Goal: Find specific page/section: Find specific page/section

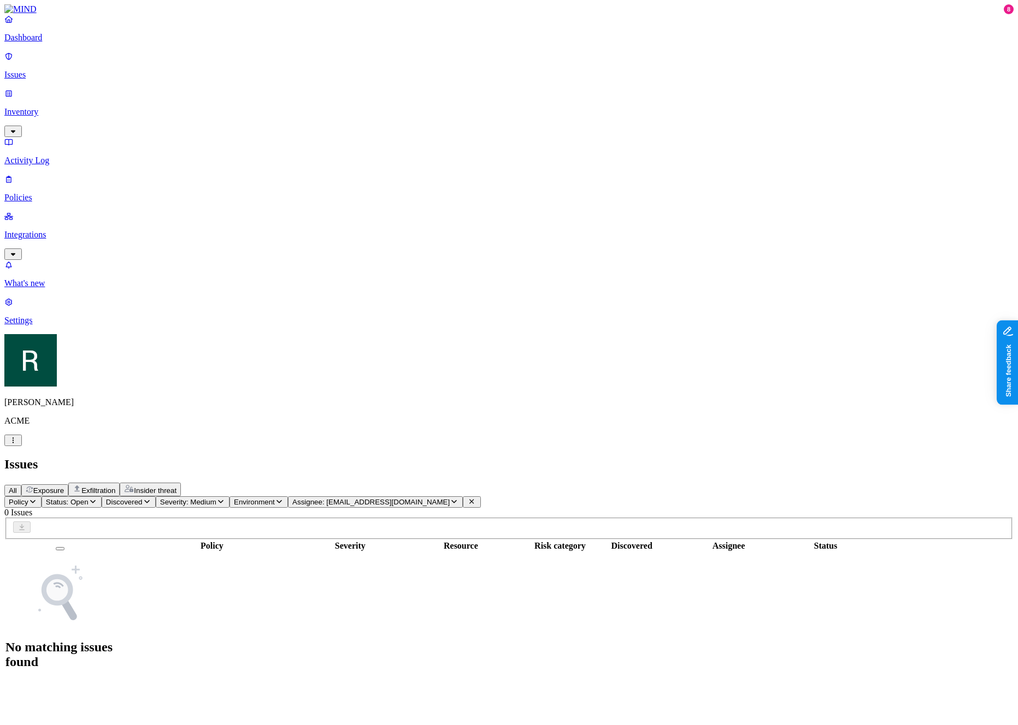
click at [107, 690] on html "Dashboard Issues Inventory Activity Log Policies Integrations What's new 8 Sett…" at bounding box center [509, 345] width 1018 height 690
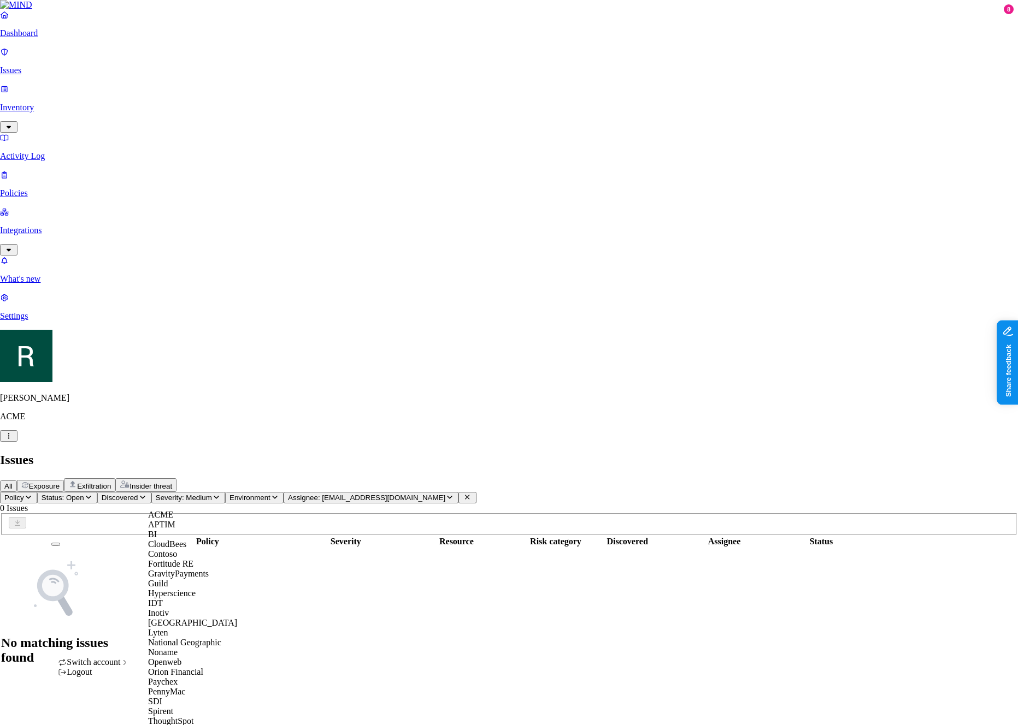
click at [191, 530] on div "APTIM" at bounding box center [192, 525] width 89 height 10
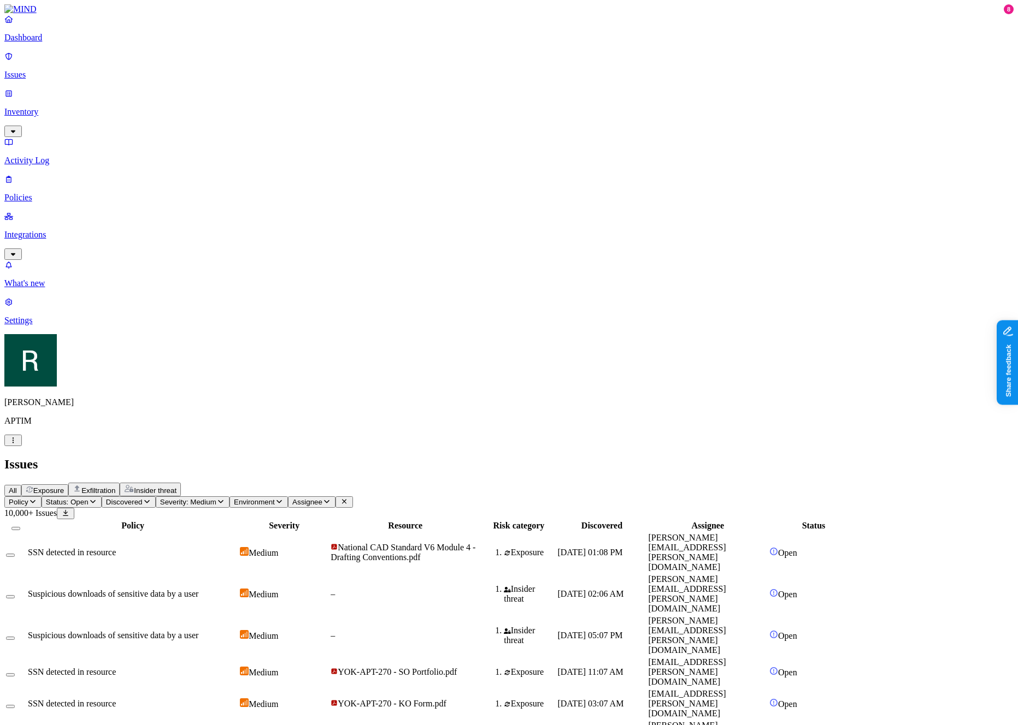
click at [491, 497] on header "Policy Status: Open Discovered Severity: Medium Environment Assignee 10,000+ Is…" at bounding box center [508, 508] width 1009 height 23
click at [331, 498] on icon "button" at bounding box center [326, 501] width 9 height 7
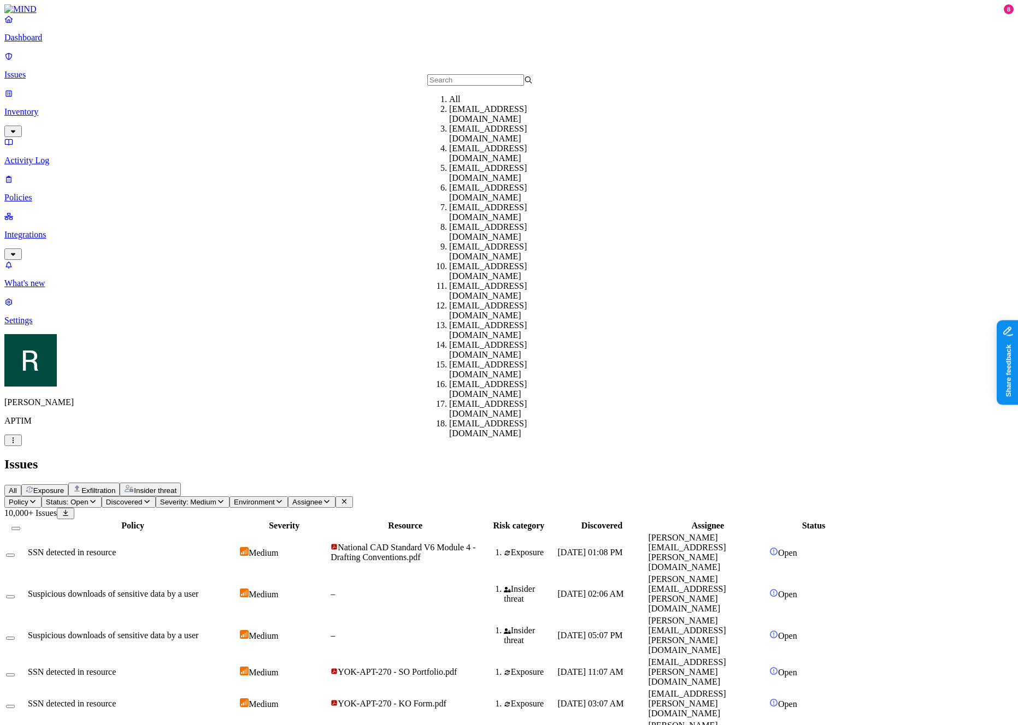
click at [475, 138] on div "$scvhazelwoodmo.hotl@aptim.com" at bounding box center [501, 134] width 105 height 20
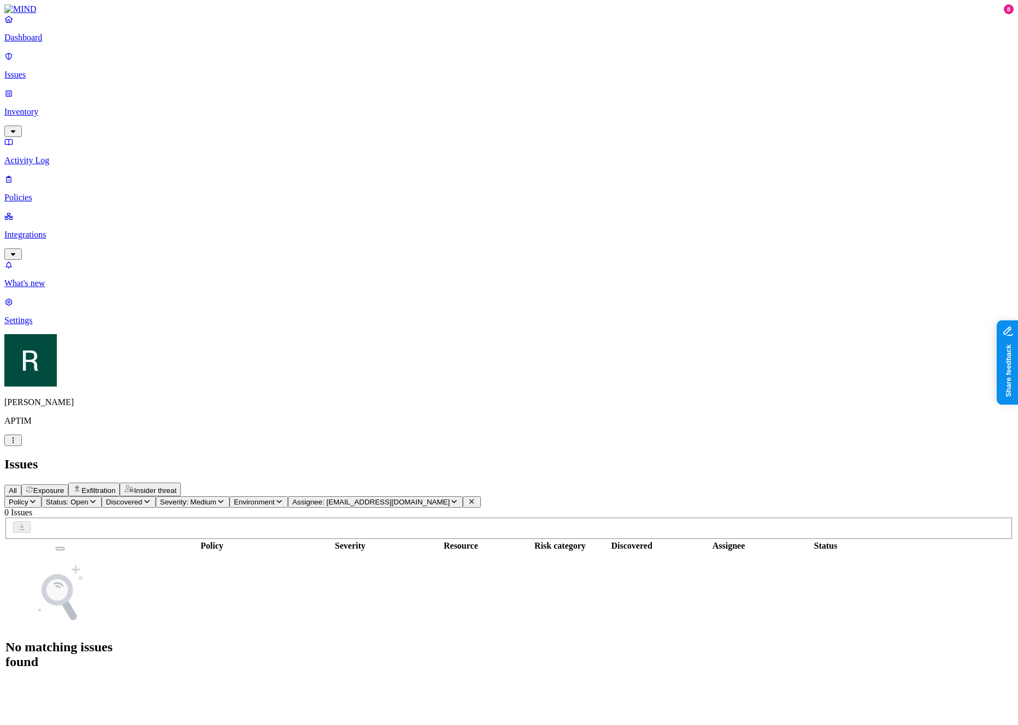
click at [450, 498] on span "Assignee: $scvhazelwoodmo.hotl@aptim.com" at bounding box center [370, 502] width 157 height 8
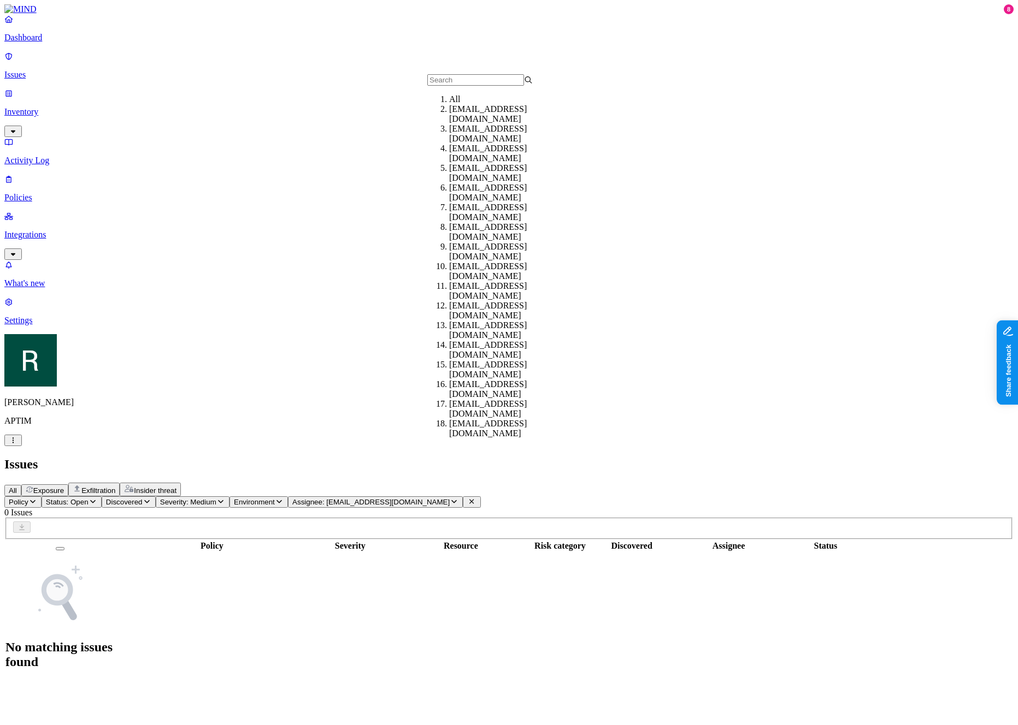
click at [488, 120] on div "$acct_readall@aptim.com" at bounding box center [501, 114] width 105 height 20
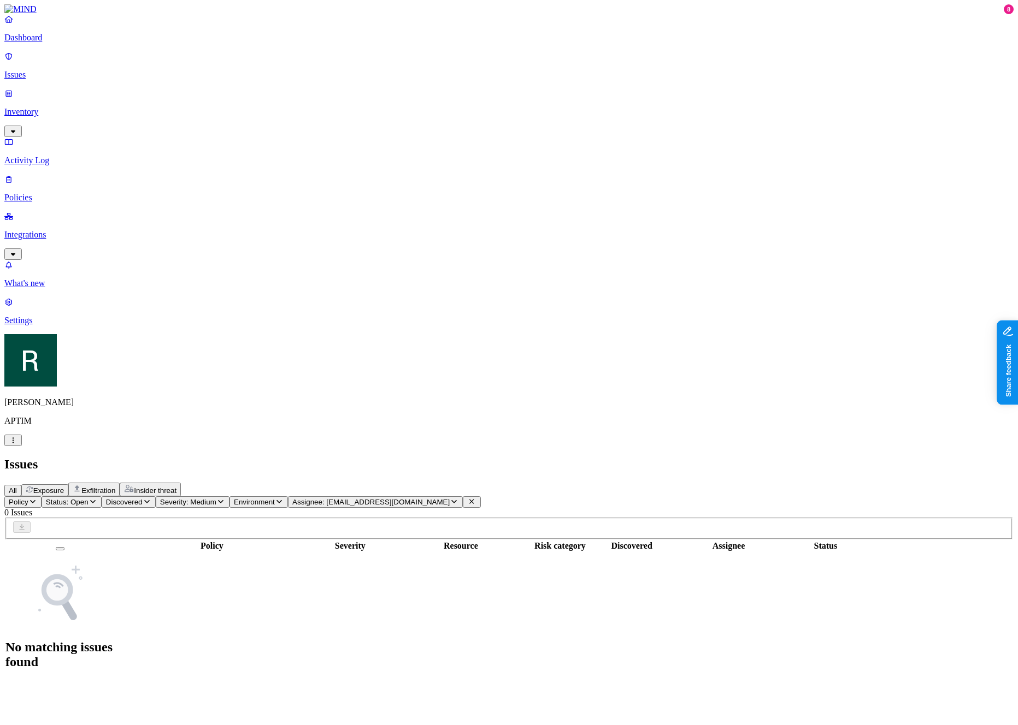
click at [216, 498] on span "Severity: Medium" at bounding box center [188, 502] width 56 height 8
click at [339, 167] on span "Medium" at bounding box center [329, 171] width 29 height 9
click at [88, 498] on span "Status: Open" at bounding box center [67, 502] width 43 height 8
click at [198, 94] on div "Open" at bounding box center [198, 99] width 0 height 32
click at [442, 483] on div "All Exposure Exfiltration Insider threat" at bounding box center [508, 490] width 1009 height 14
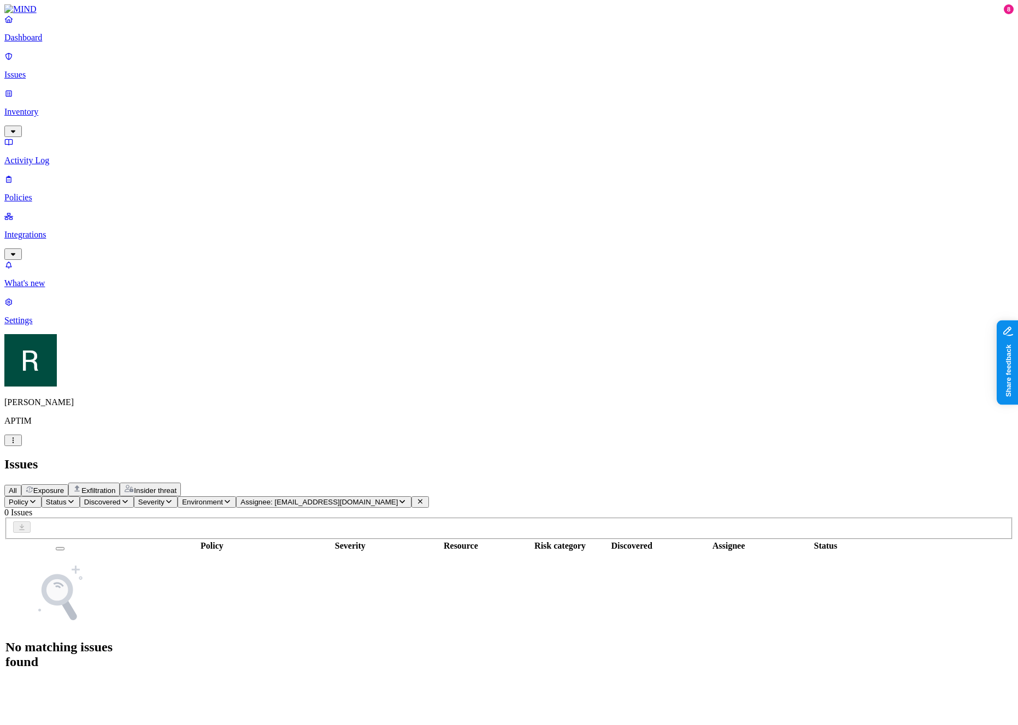
click at [866, 553] on tbody "No matching issues found" at bounding box center [435, 617] width 861 height 128
click at [101, 690] on html "Dashboard Issues Inventory Activity Log Policies Integrations What's new 8 Sett…" at bounding box center [509, 345] width 1018 height 690
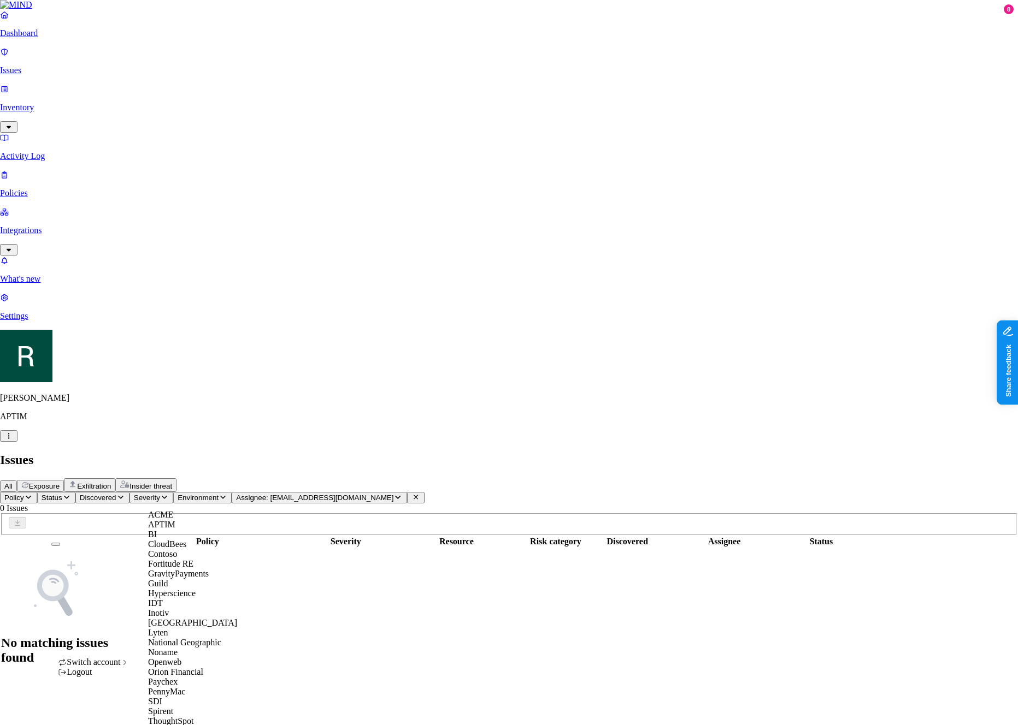
click at [188, 520] on div "ACME" at bounding box center [192, 515] width 89 height 10
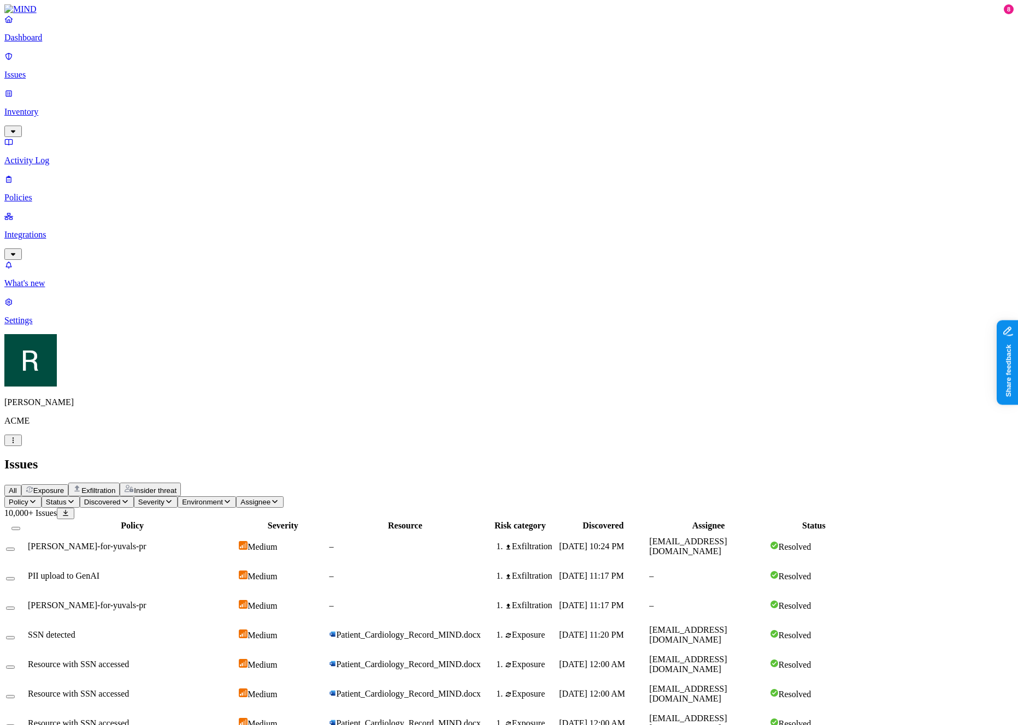
click at [270, 498] on span "Assignee" at bounding box center [255, 502] width 30 height 8
